Goal: Transaction & Acquisition: Subscribe to service/newsletter

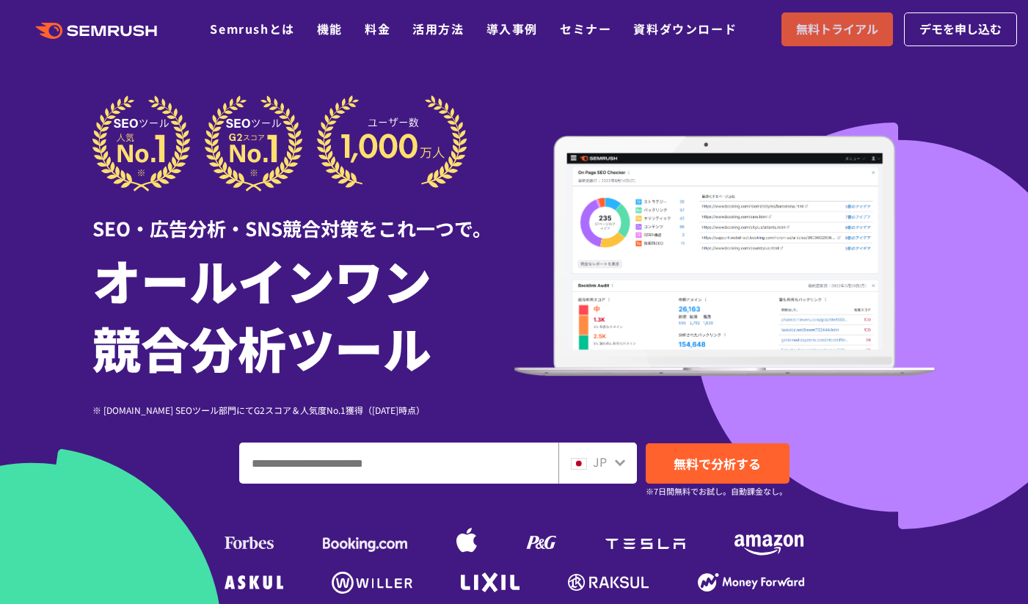
click at [830, 36] on span "無料トライアル" at bounding box center [837, 29] width 82 height 19
